Goal: Task Accomplishment & Management: Use online tool/utility

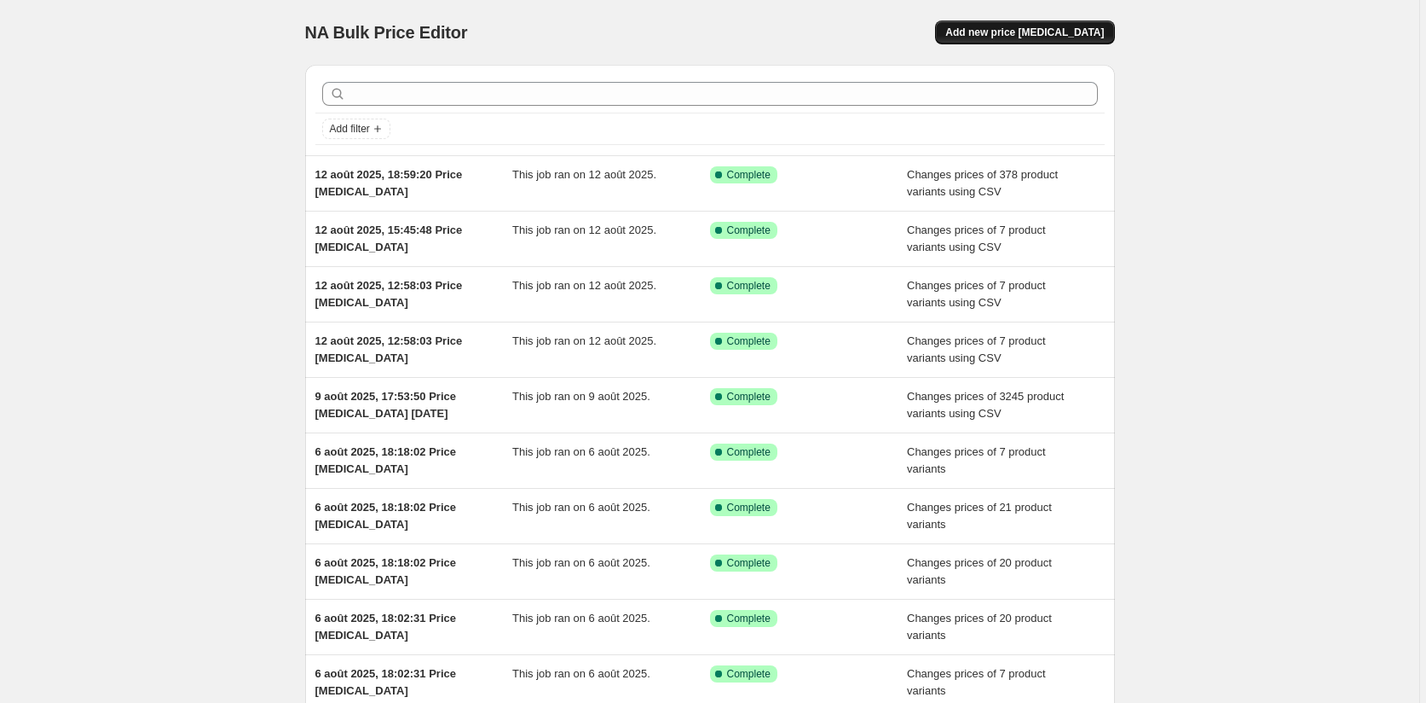
click at [1042, 34] on span "Add new price [MEDICAL_DATA]" at bounding box center [1025, 33] width 159 height 14
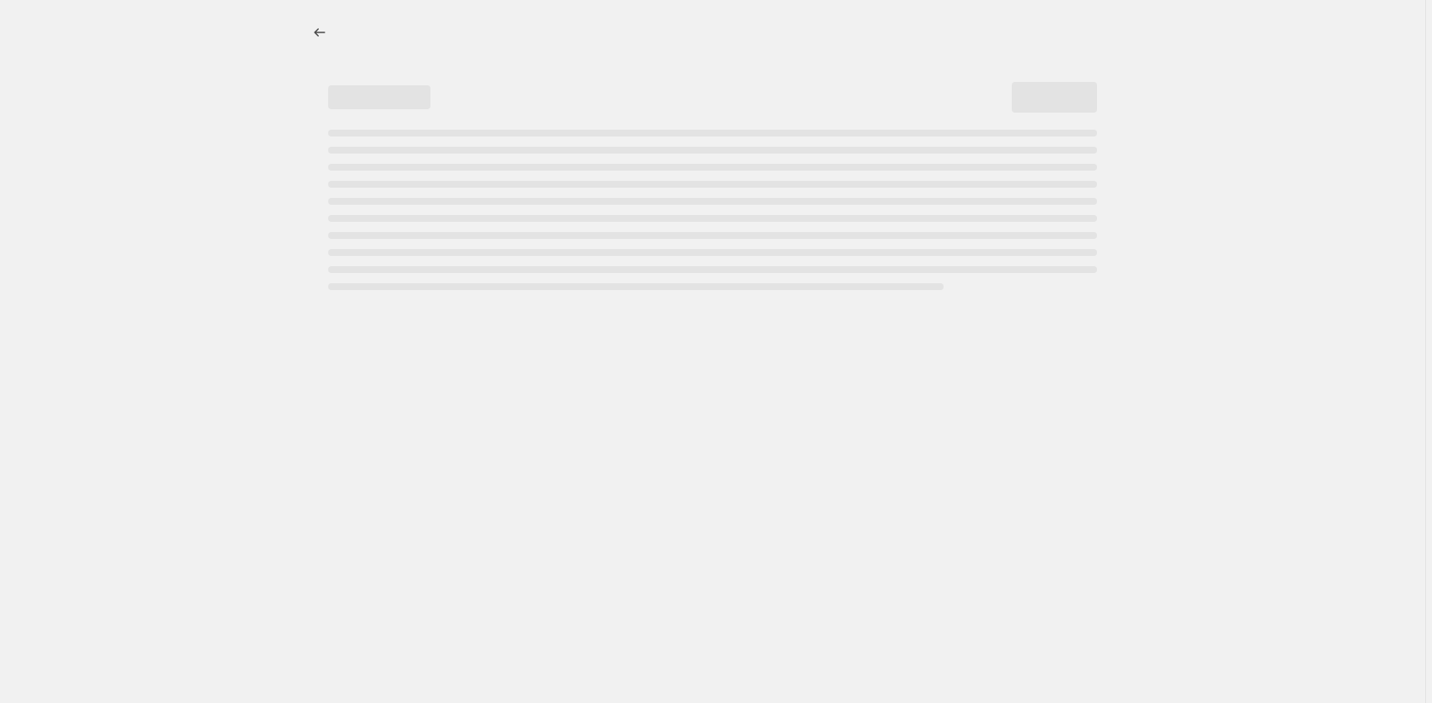
select select "percentage"
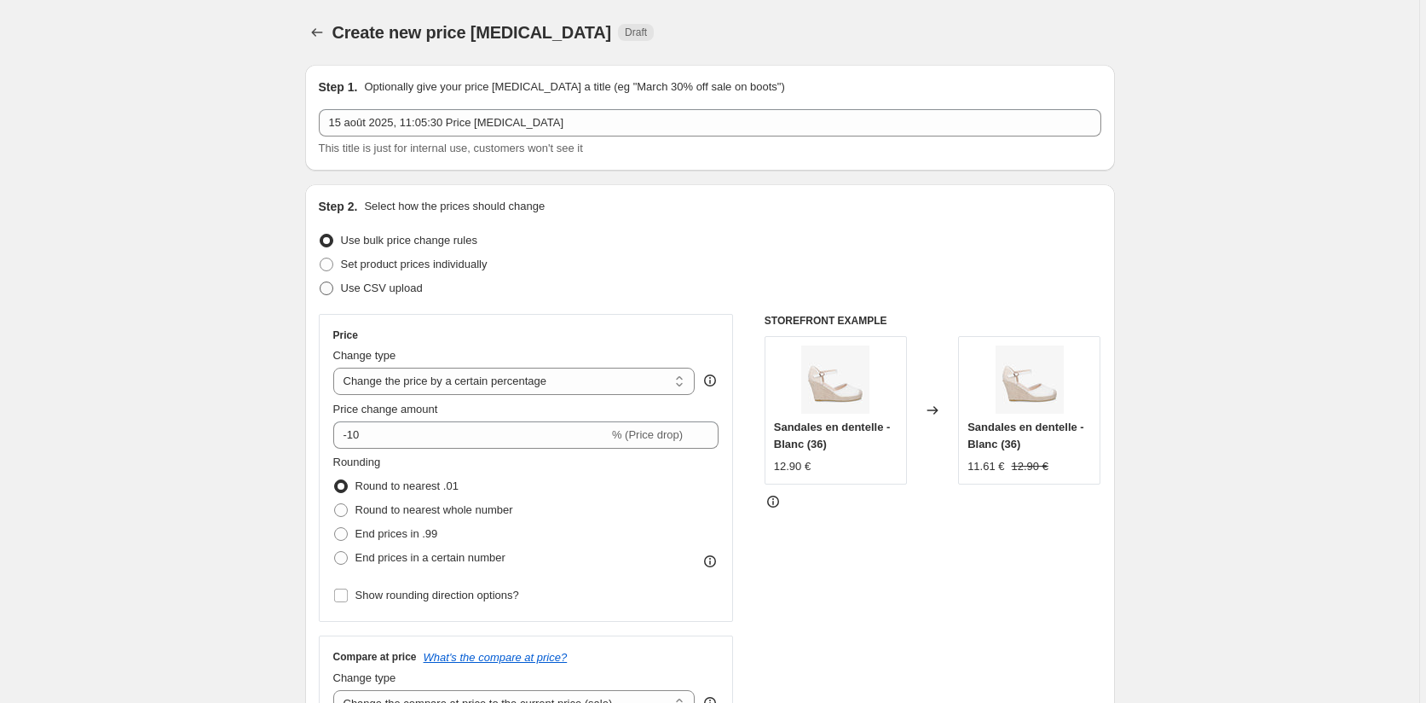
click at [331, 290] on span at bounding box center [327, 288] width 14 height 14
click at [321, 282] on input "Use CSV upload" at bounding box center [320, 281] width 1 height 1
radio input "true"
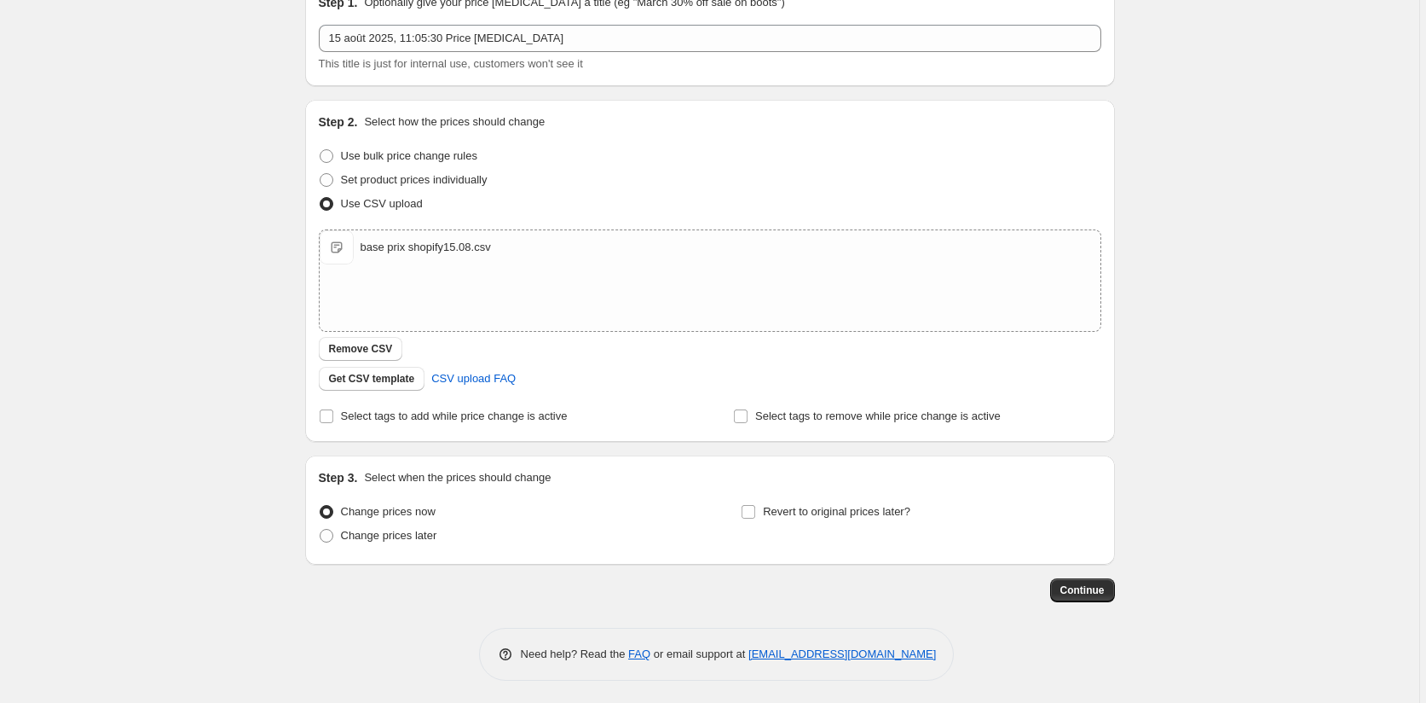
scroll to position [85, 0]
click at [1096, 590] on span "Continue" at bounding box center [1083, 589] width 44 height 14
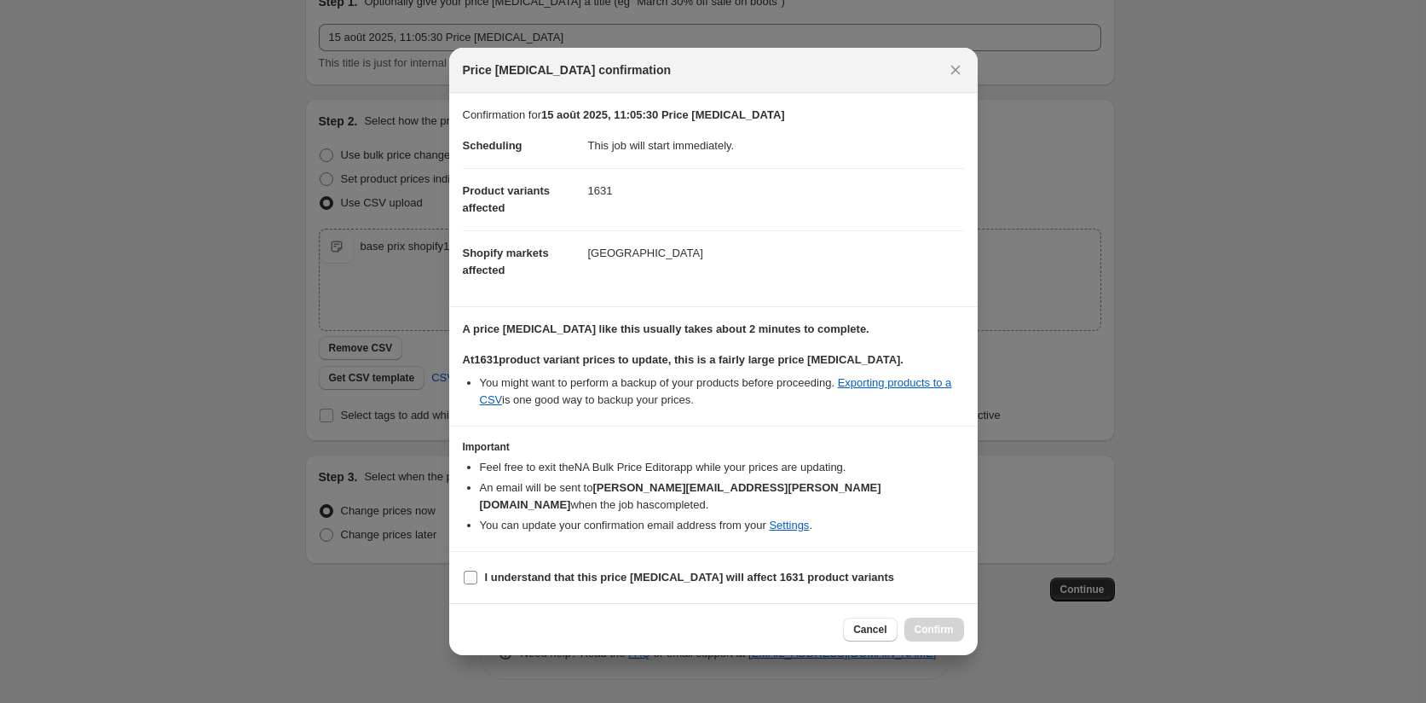
click at [472, 573] on input "I understand that this price change job will affect 1631 product variants" at bounding box center [471, 577] width 14 height 14
checkbox input "true"
click at [938, 622] on span "Confirm" at bounding box center [934, 629] width 39 height 14
